Goal: Information Seeking & Learning: Learn about a topic

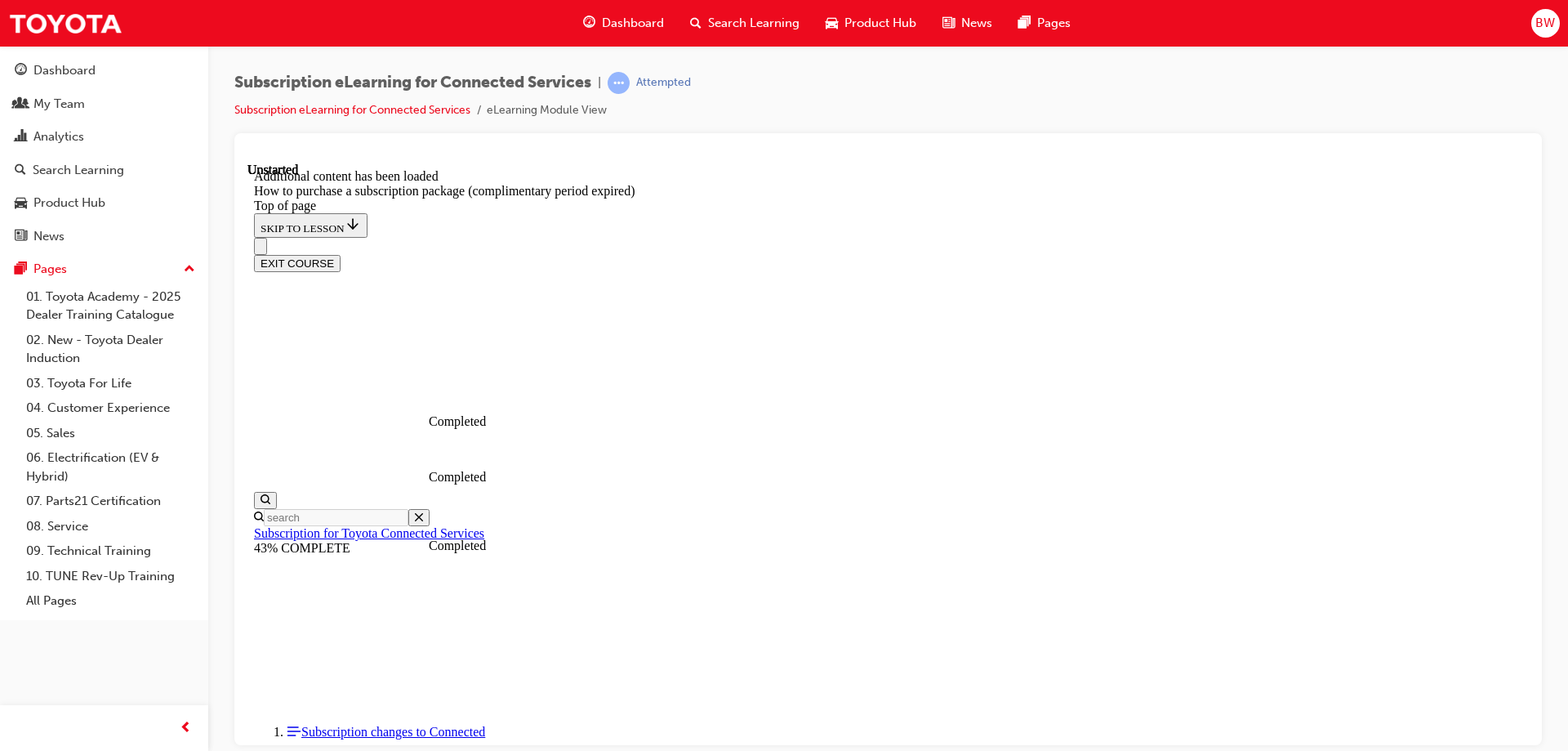
scroll to position [163, 0]
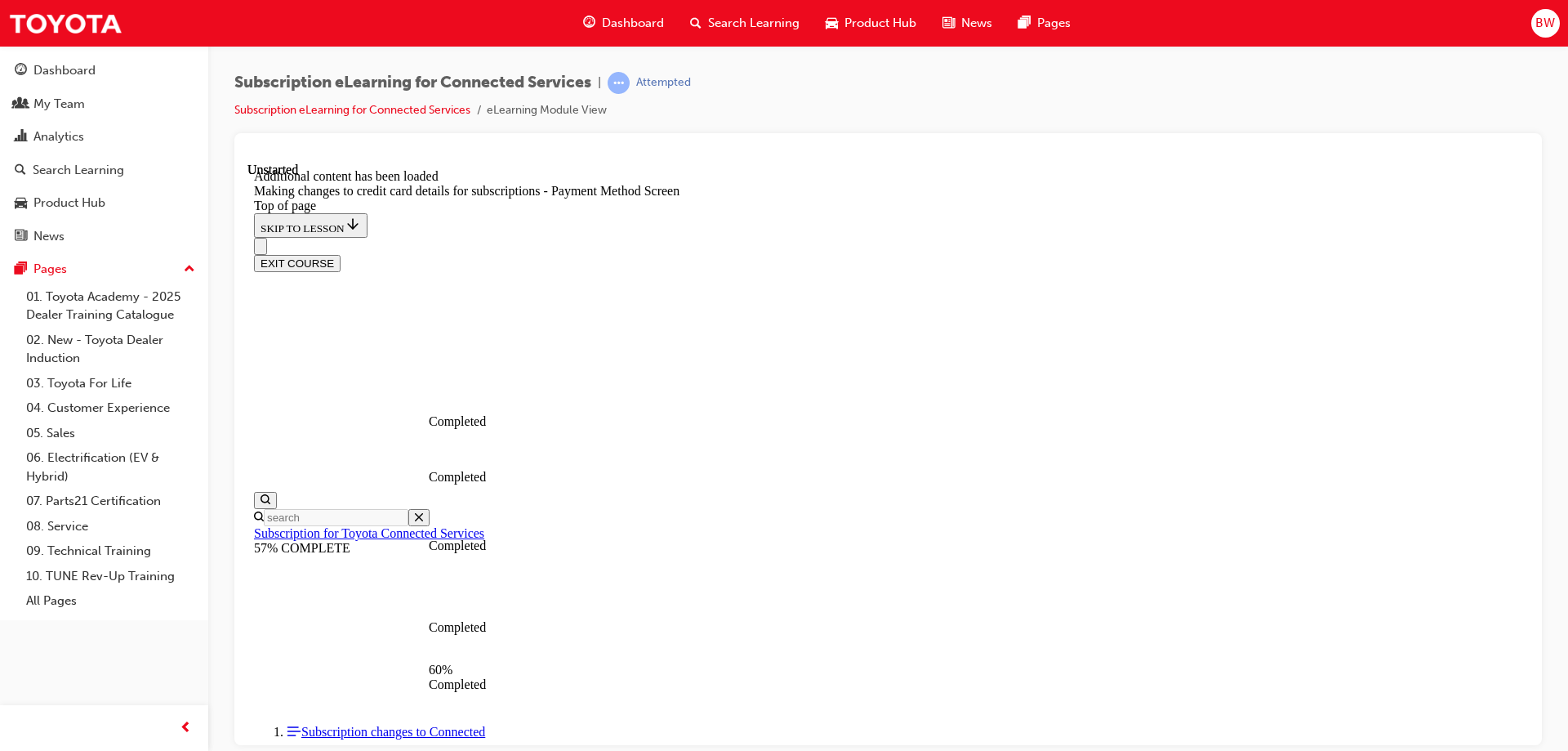
drag, startPoint x: 1180, startPoint y: 563, endPoint x: 1180, endPoint y: 554, distance: 9.0
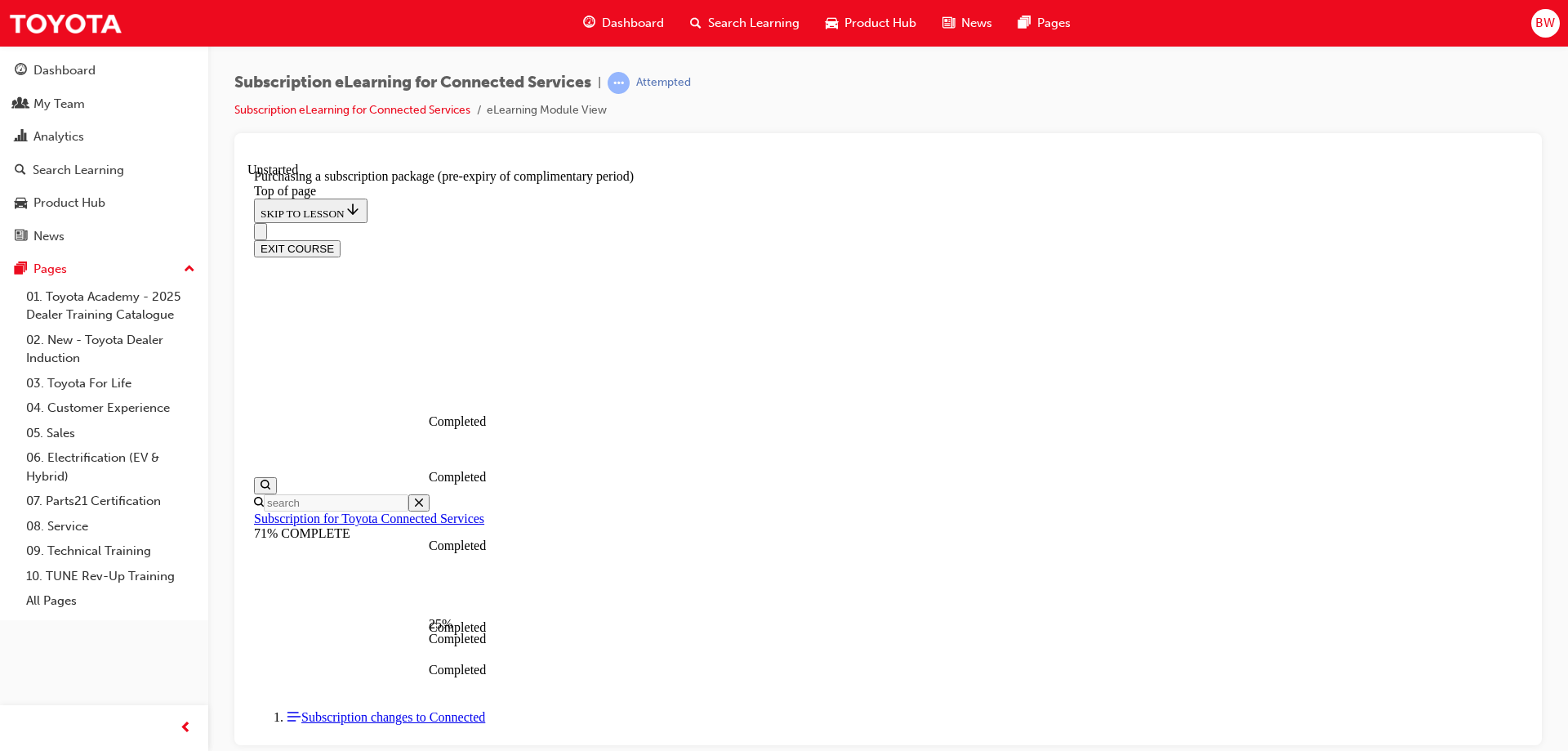
scroll to position [1844, 0]
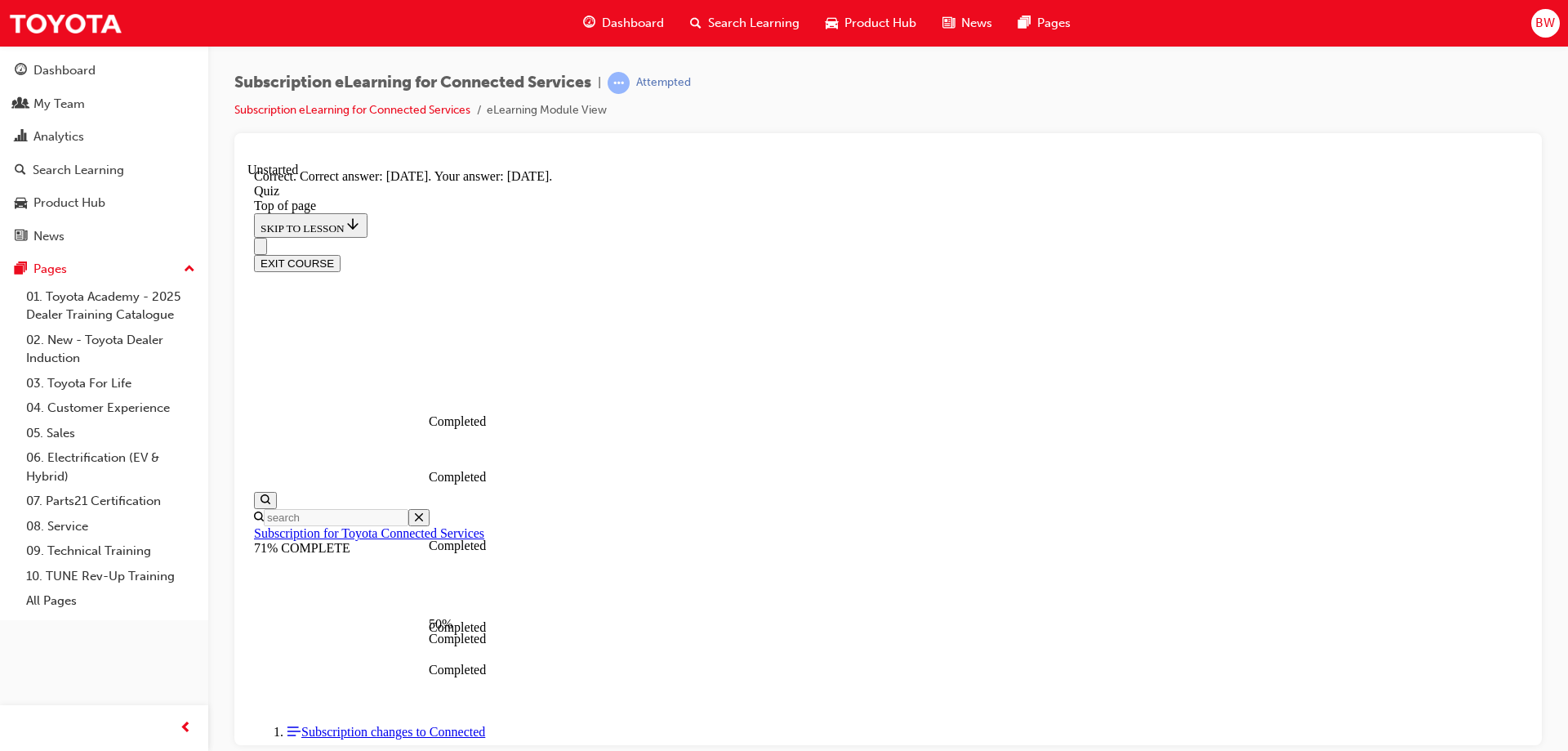
scroll to position [237, 0]
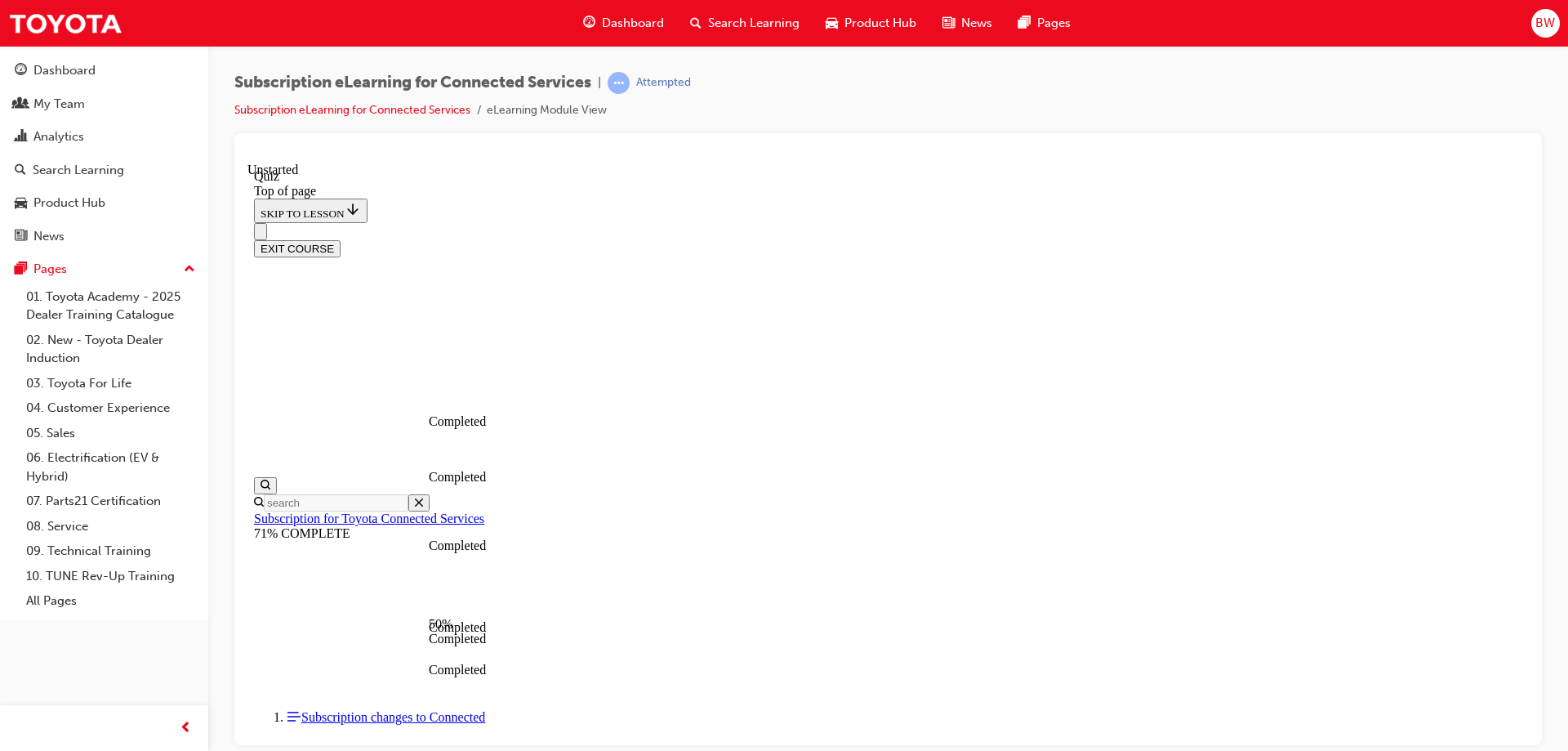
scroll to position [159, 0]
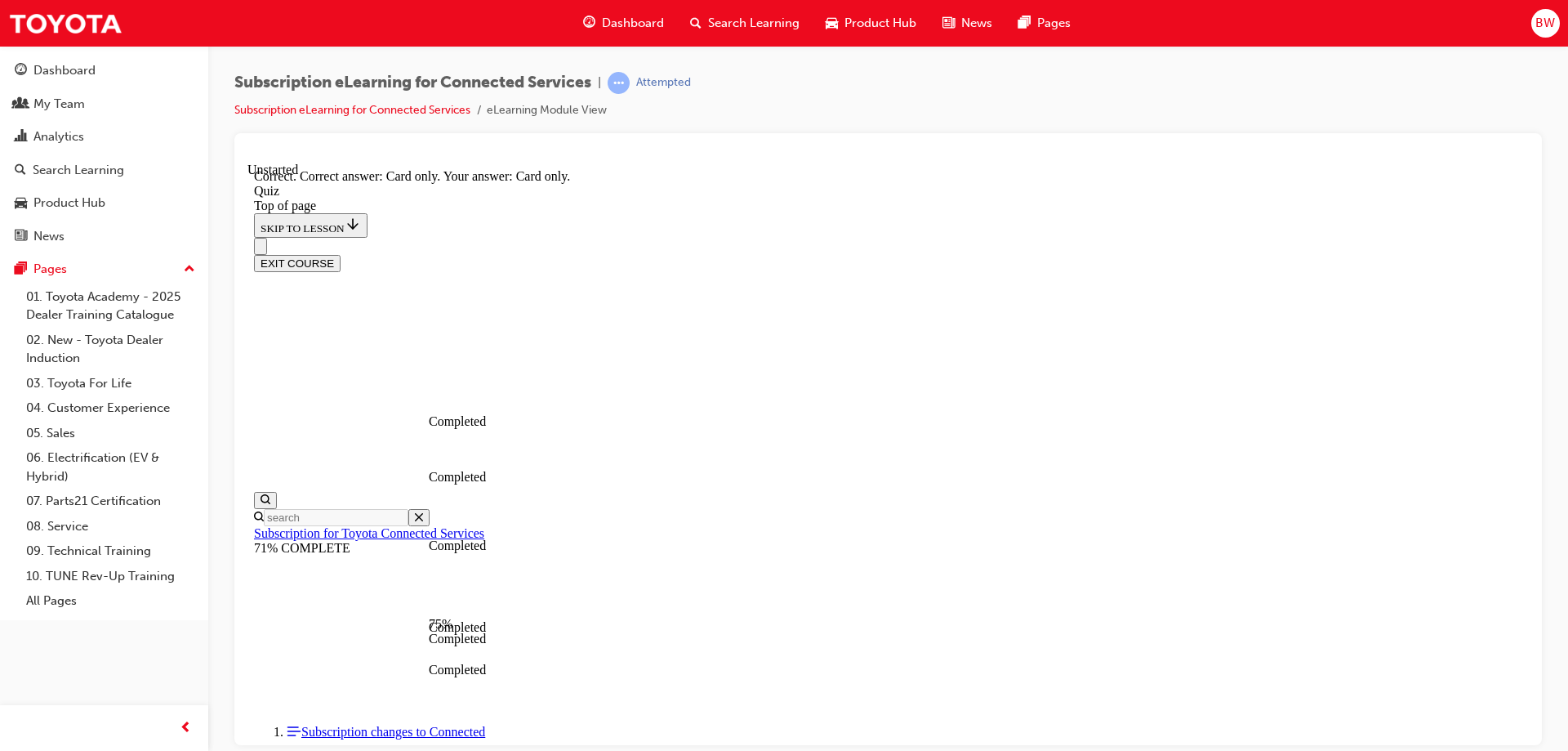
scroll to position [210, 0]
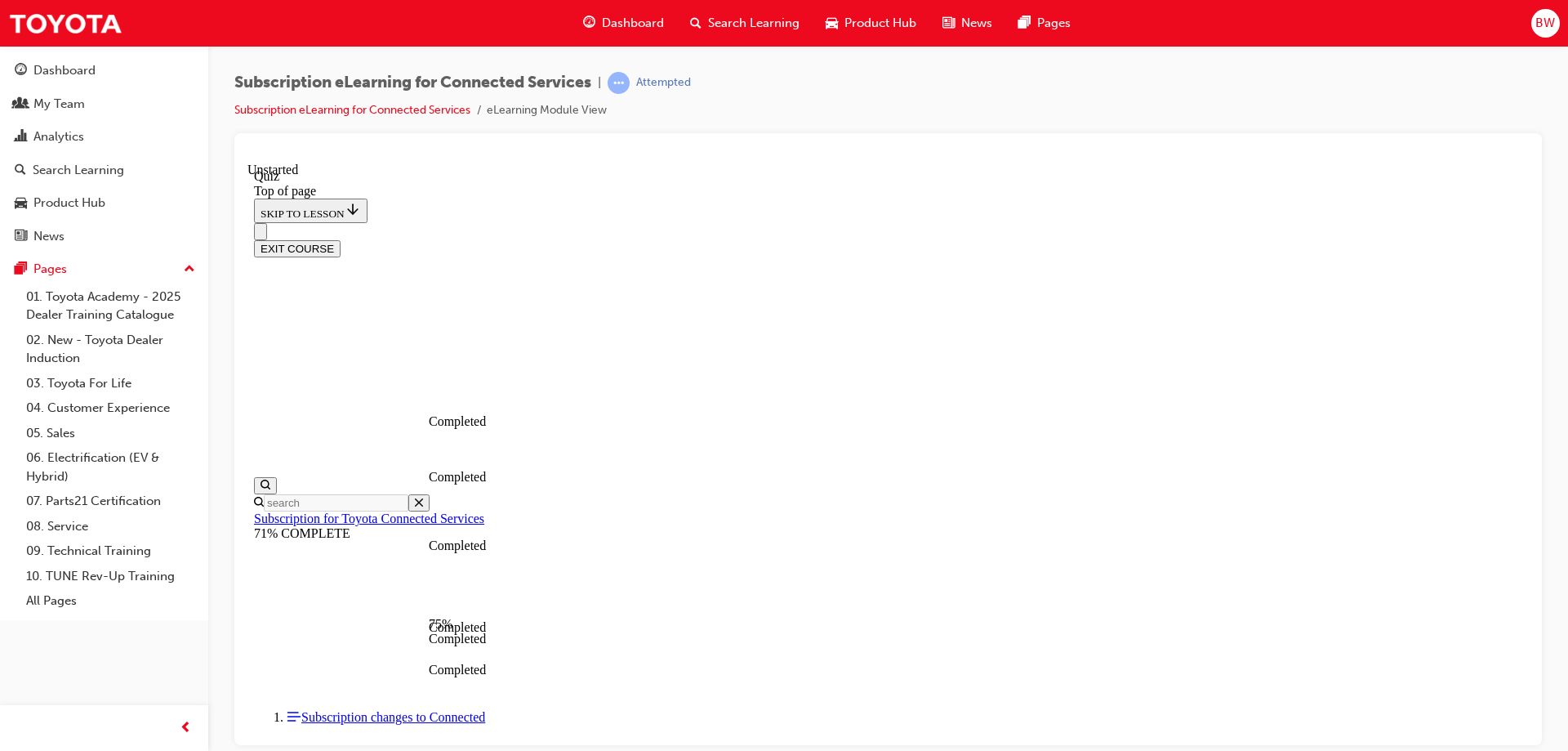
scroll to position [159, 0]
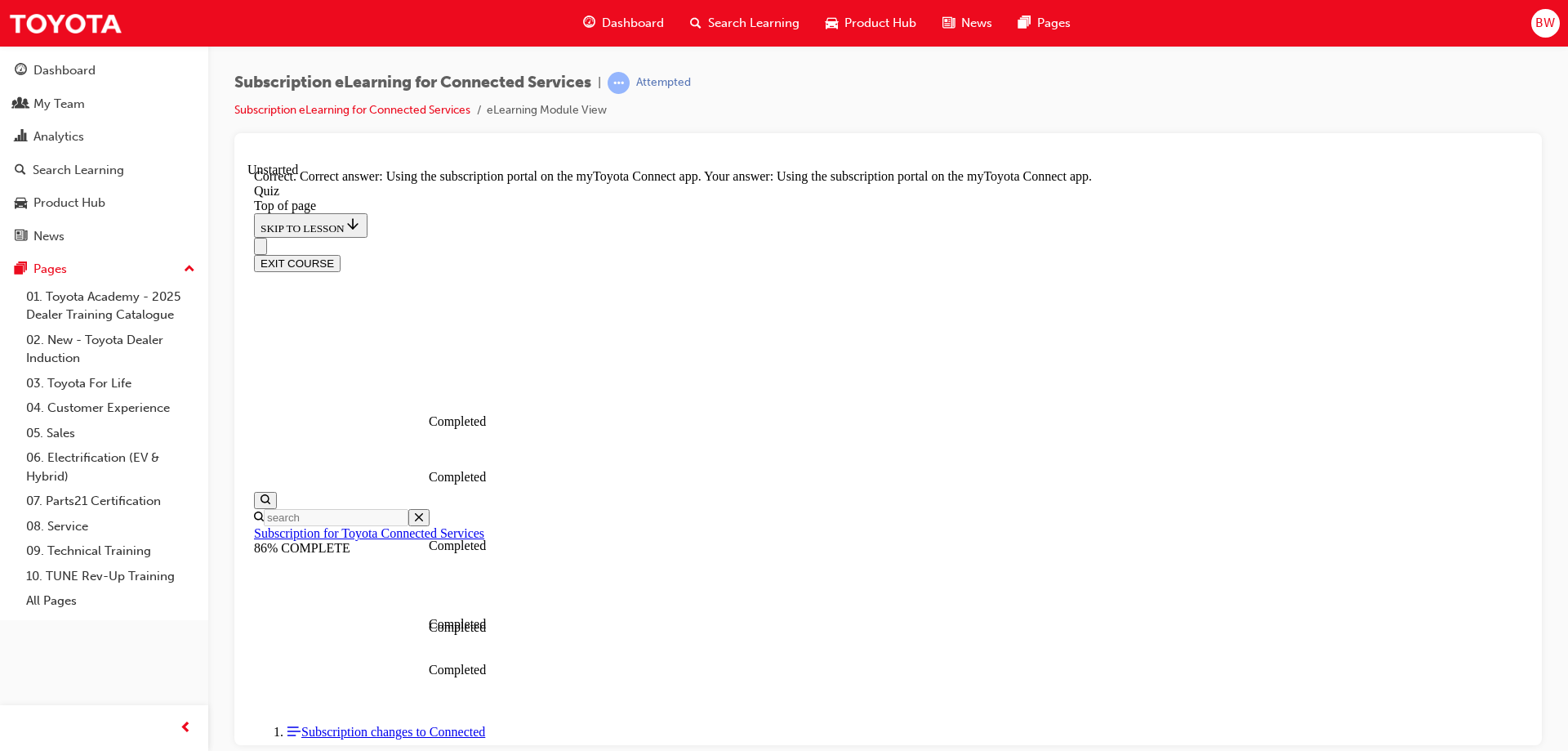
scroll to position [210, 0]
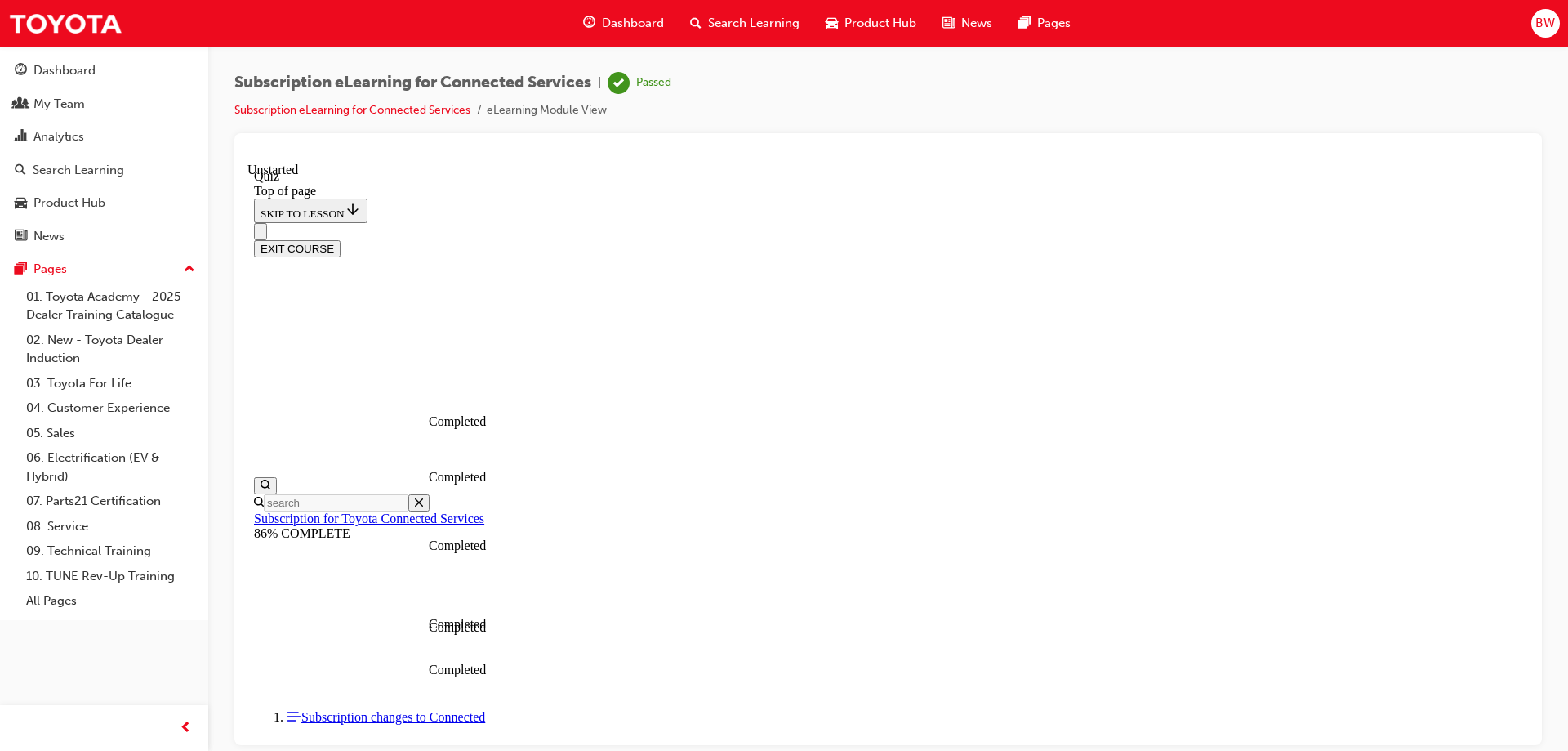
scroll to position [286, 0]
click at [340, 239] on button "EXIT COURSE" at bounding box center [297, 247] width 87 height 17
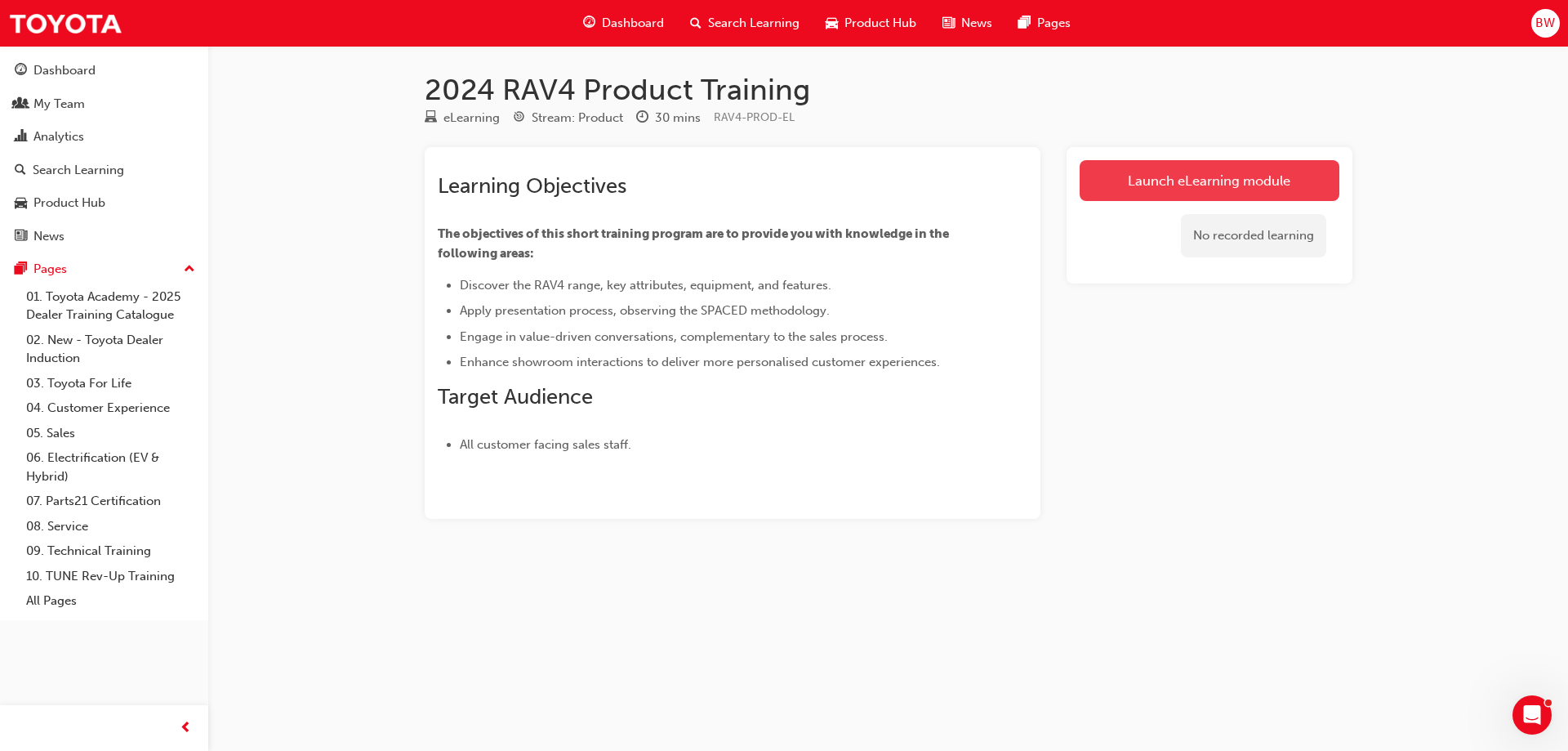
click at [1151, 181] on link "Launch eLearning module" at bounding box center [1210, 180] width 260 height 41
